Goal: Check status: Check status

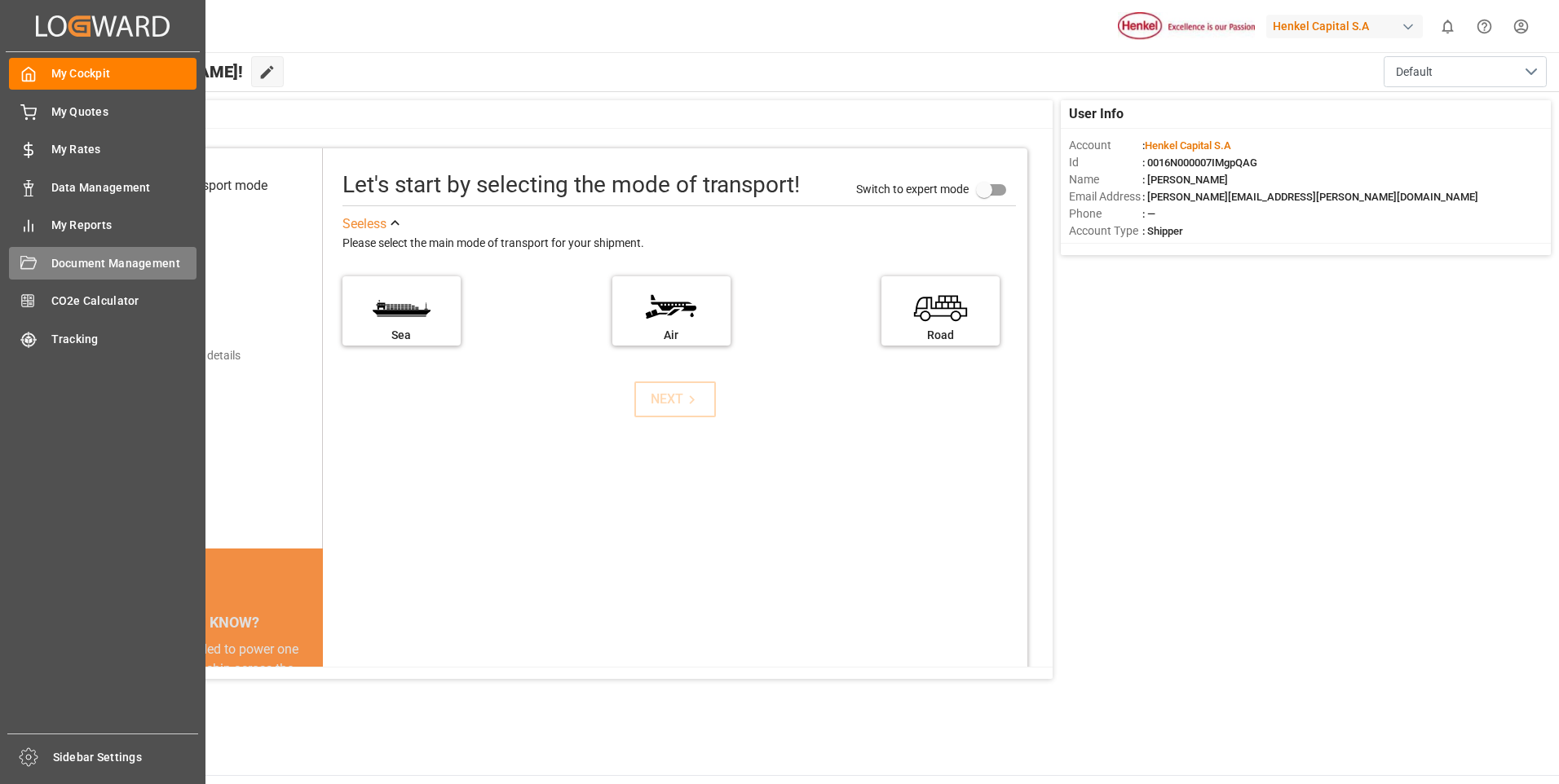
click at [76, 265] on span "Document Management" at bounding box center [124, 263] width 146 height 17
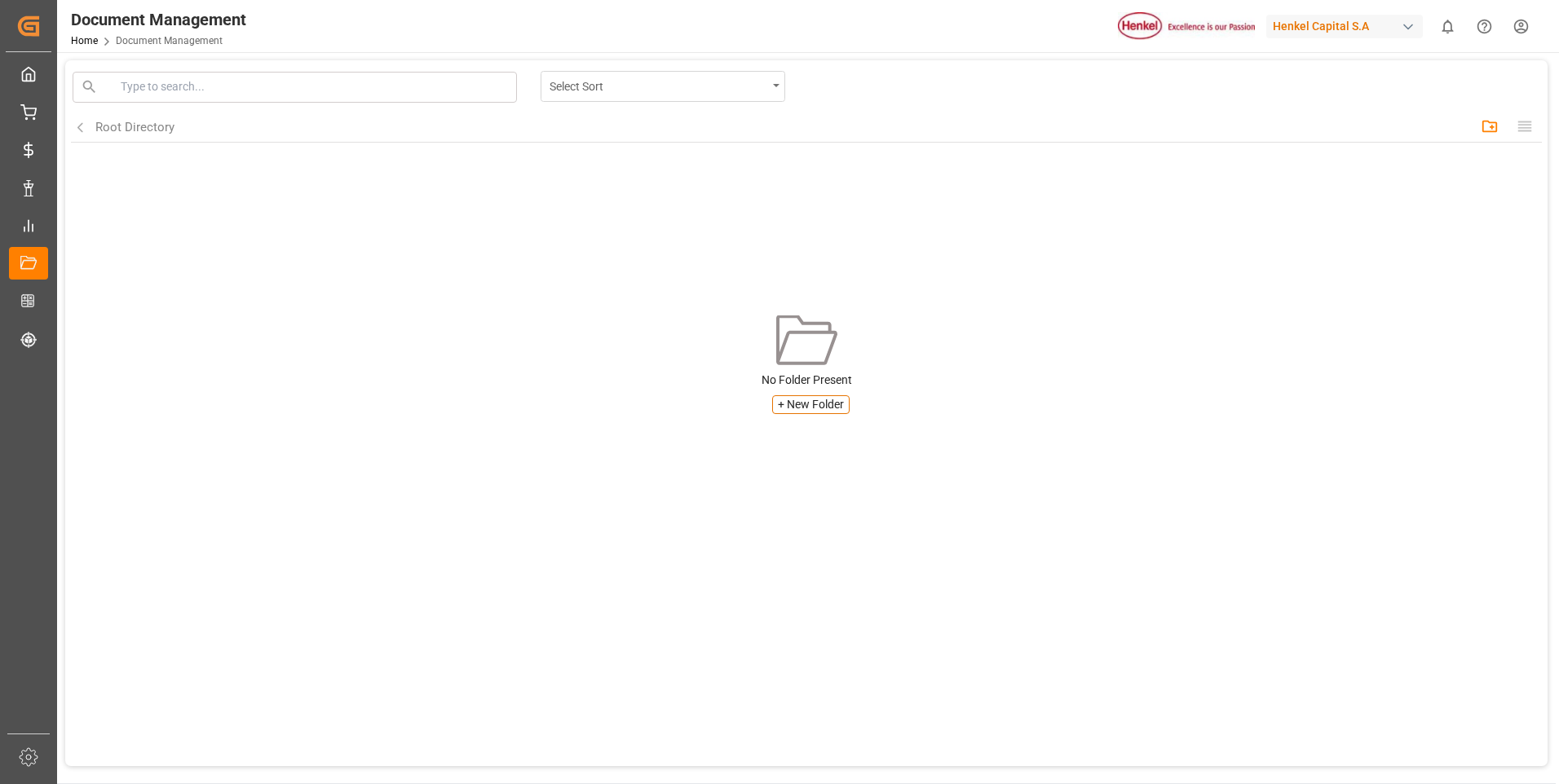
click at [608, 87] on div "Select Sort" at bounding box center [658, 85] width 218 height 20
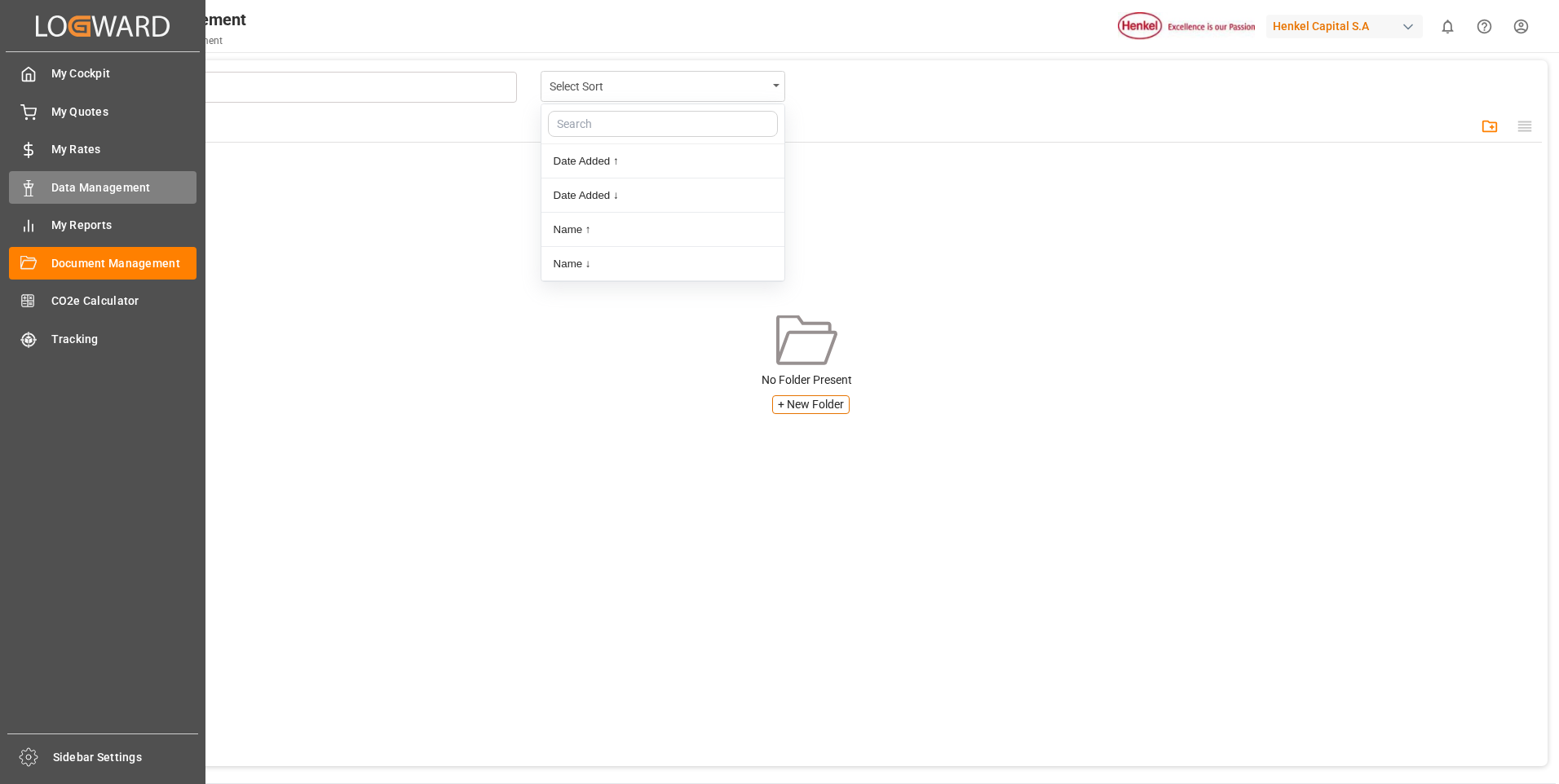
click at [24, 185] on icon at bounding box center [28, 188] width 16 height 16
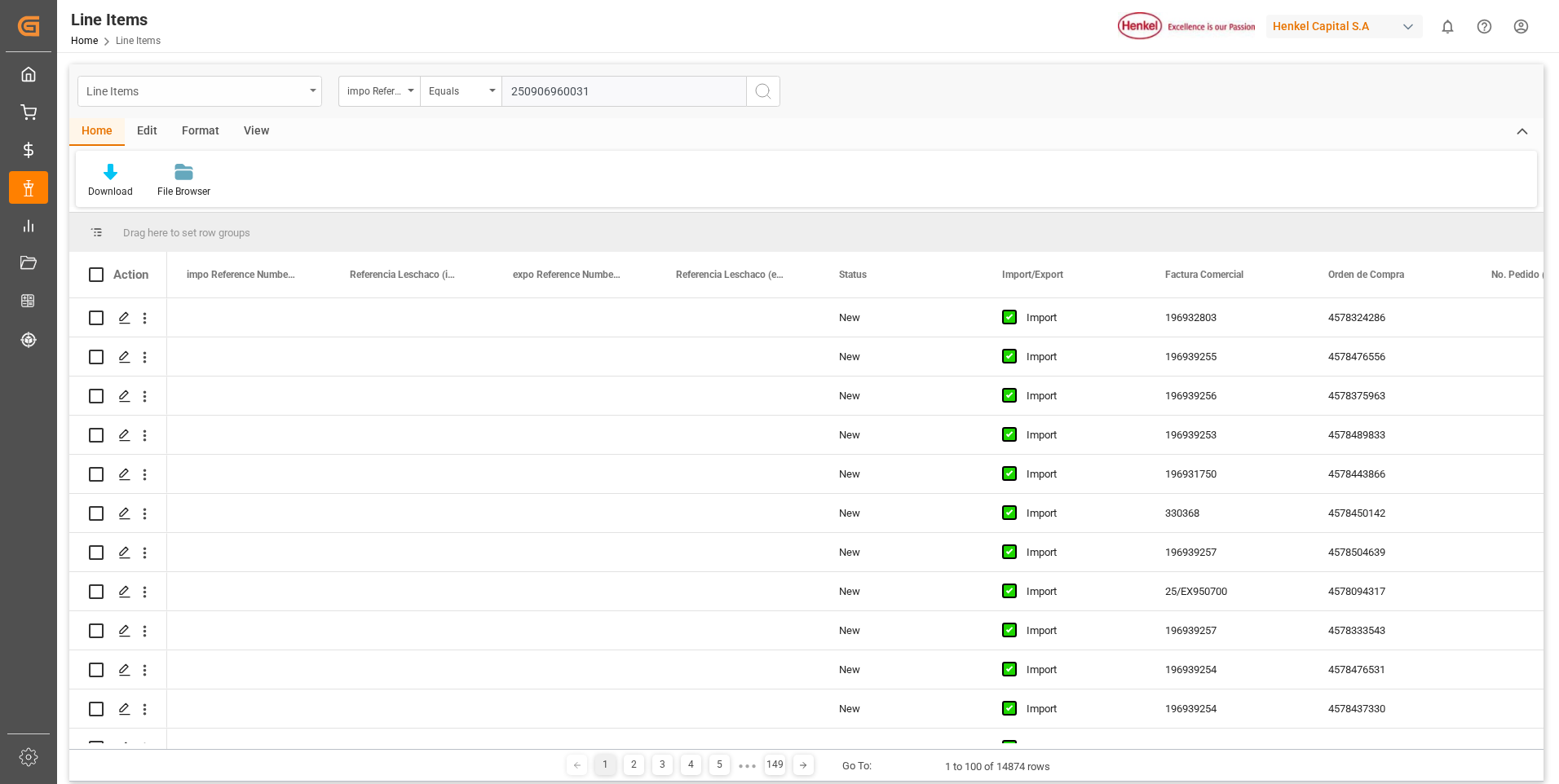
type input "250906960031"
click at [311, 90] on div "Line Items" at bounding box center [199, 92] width 244 height 31
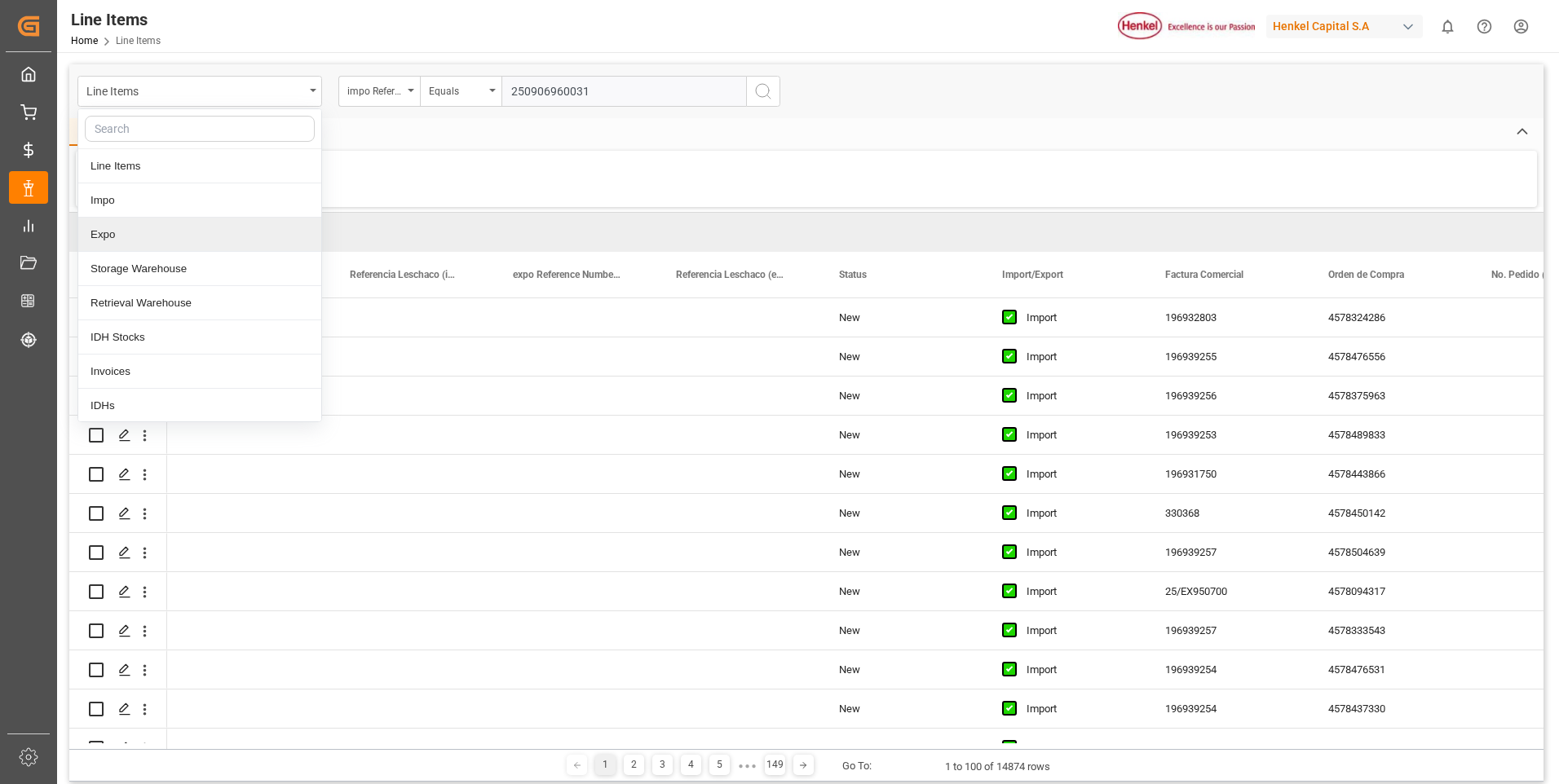
click at [95, 232] on div "Expo" at bounding box center [200, 235] width 243 height 34
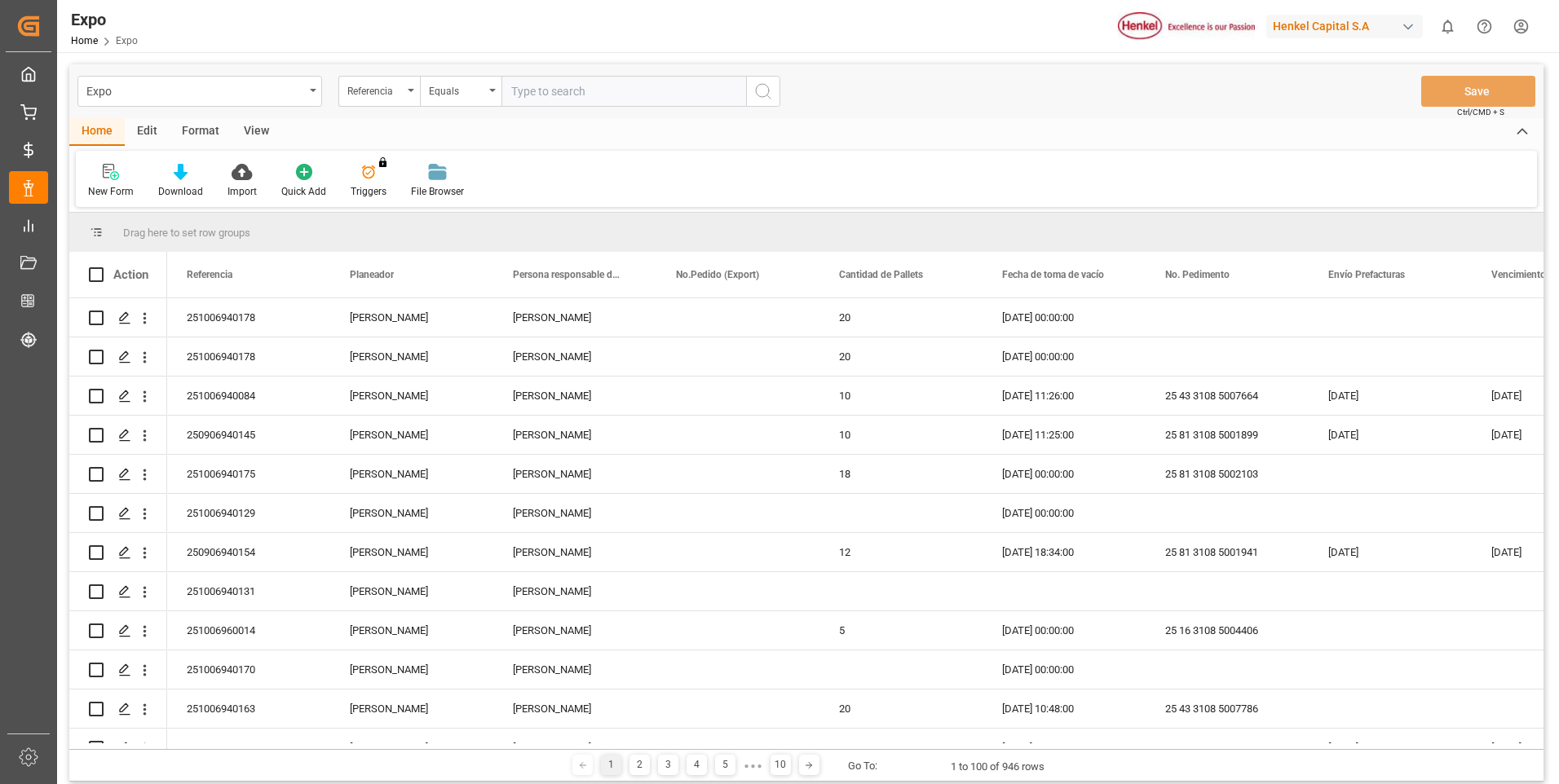
click at [573, 87] on input "text" at bounding box center [623, 92] width 244 height 31
paste input "250906960031"
type input "250906960031"
